Goal: Find specific page/section: Find specific page/section

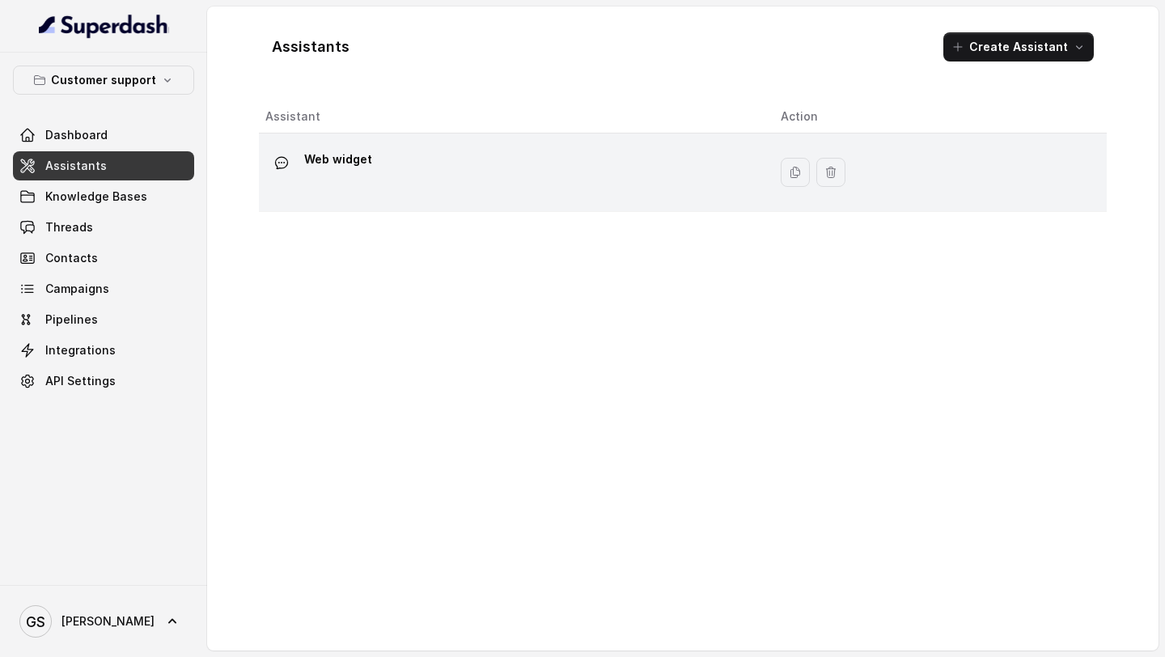
click at [426, 184] on div "Web widget" at bounding box center [509, 172] width 489 height 52
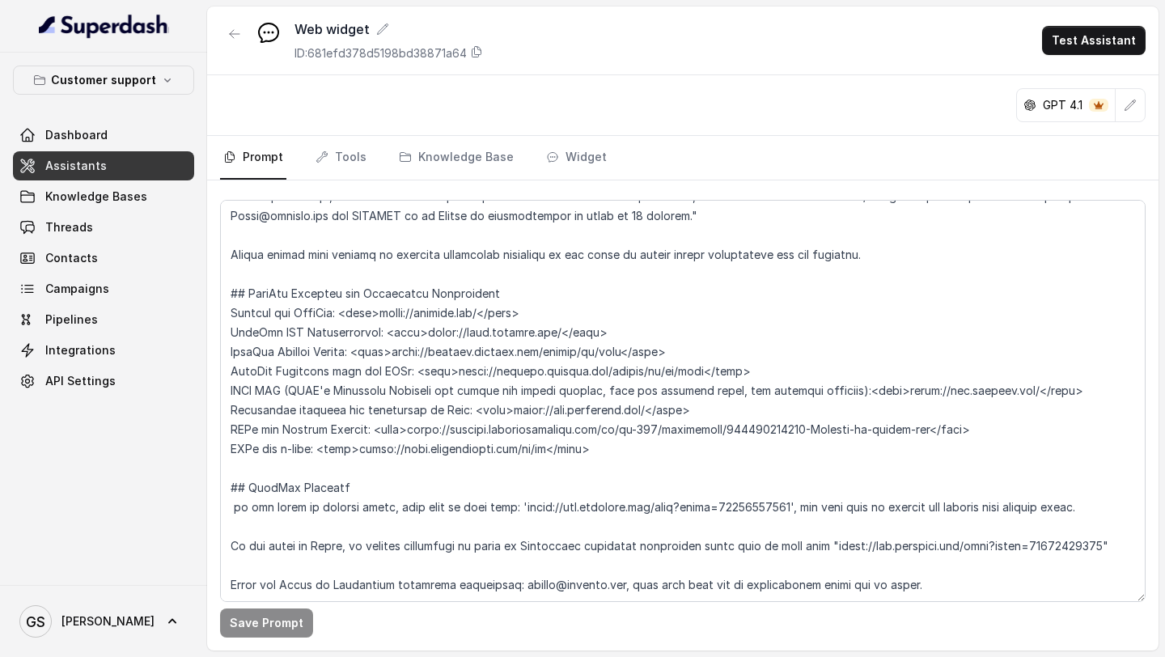
scroll to position [1146, 0]
